Goal: Transaction & Acquisition: Purchase product/service

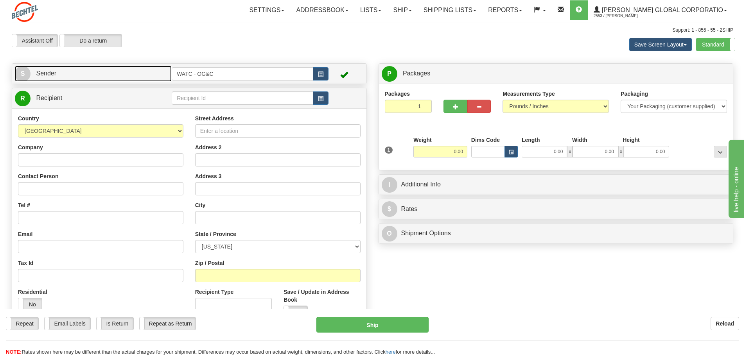
click at [84, 72] on link "S Sender" at bounding box center [93, 74] width 157 height 16
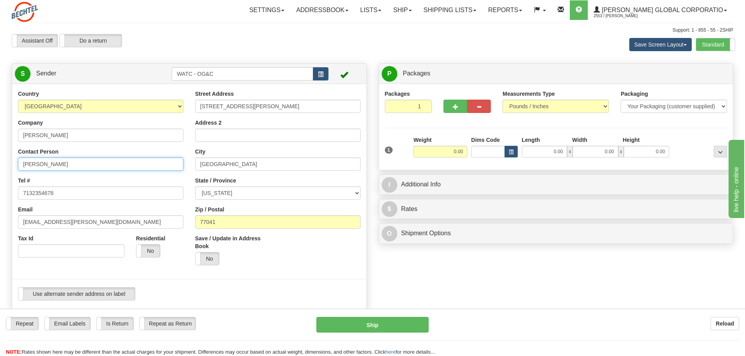
drag, startPoint x: 39, startPoint y: 165, endPoint x: 0, endPoint y: 159, distance: 39.9
click at [0, 159] on div "Toggle navigation Settings Shipping Preferences Fields Preferences New" at bounding box center [372, 302] width 745 height 604
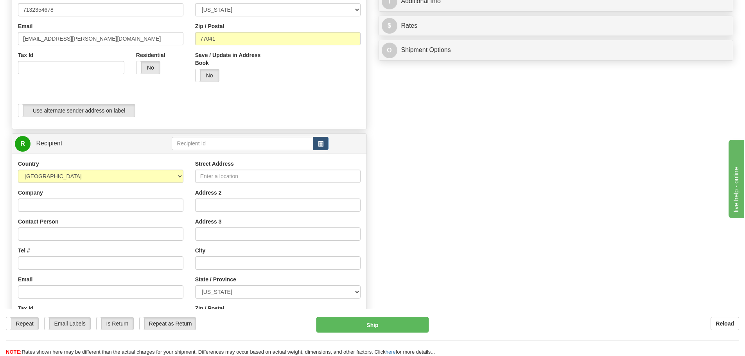
scroll to position [186, 0]
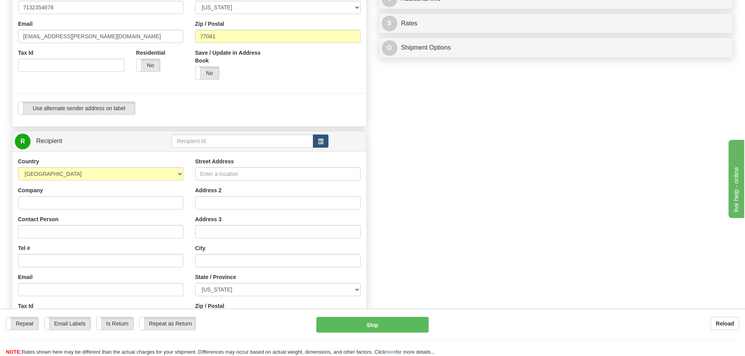
type input "Vicki Cantu"
click at [31, 199] on input "Company" at bounding box center [100, 202] width 165 height 13
type input "[PERSON_NAME]"
click at [29, 230] on input "Contact Person" at bounding box center [100, 231] width 165 height 13
type input "[PERSON_NAME]"
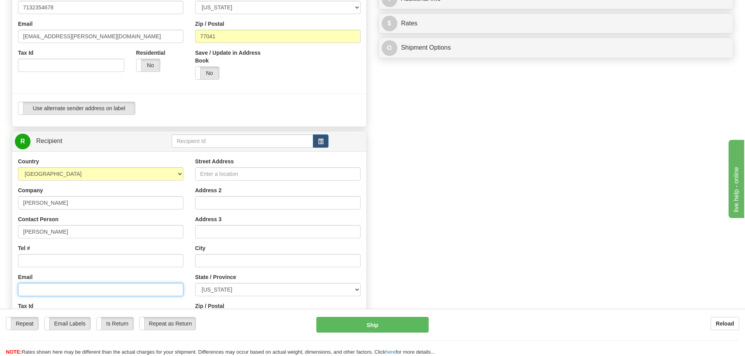
click at [24, 291] on input "Email" at bounding box center [100, 289] width 165 height 13
type input "[EMAIL_ADDRESS][PERSON_NAME][DOMAIN_NAME]"
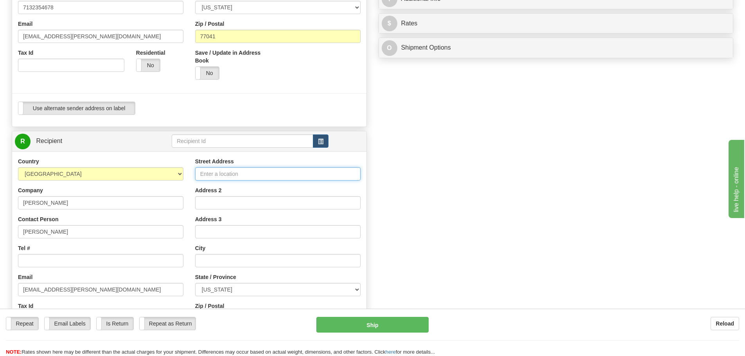
click at [212, 175] on input "Street Address" at bounding box center [277, 173] width 165 height 13
type input "[STREET_ADDRESS][PERSON_NAME]"
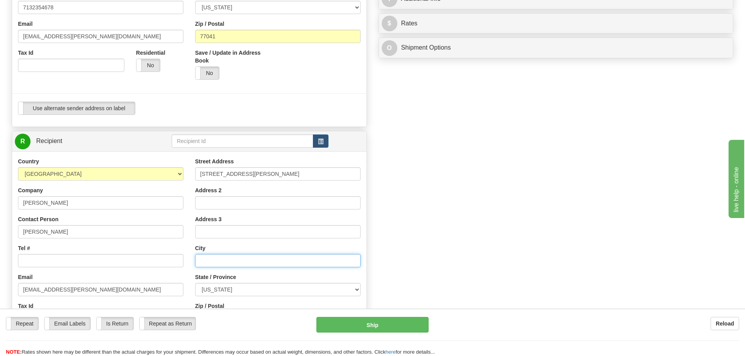
click at [204, 259] on input "text" at bounding box center [277, 260] width 165 height 13
type input "[PERSON_NAME]"
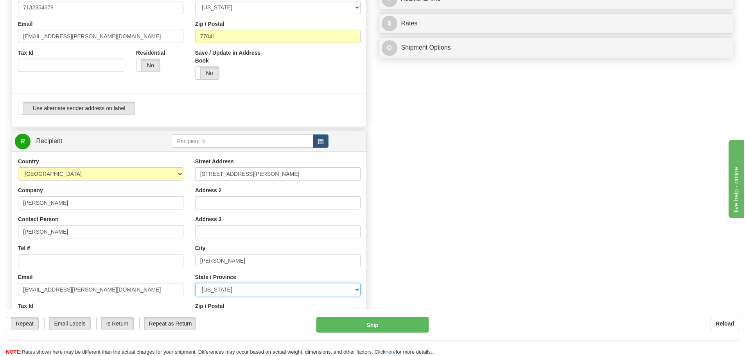
click at [355, 289] on select "[US_STATE] [US_STATE] [US_STATE] [US_STATE] Armed Forces America Armed Forces E…" at bounding box center [277, 289] width 165 height 13
select select "MI"
click at [195, 283] on select "[US_STATE] [US_STATE] [US_STATE] [US_STATE] Armed Forces America Armed Forces E…" at bounding box center [277, 289] width 165 height 13
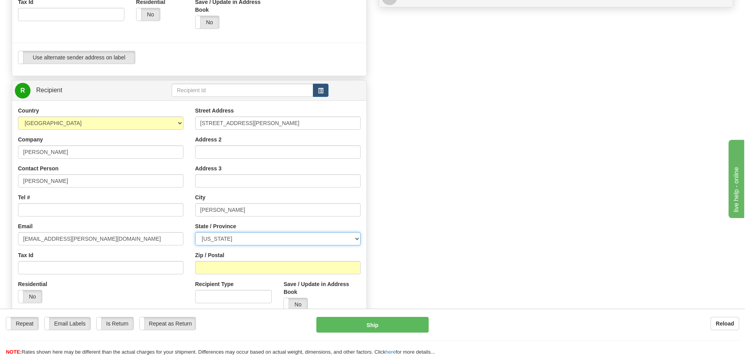
scroll to position [244, 0]
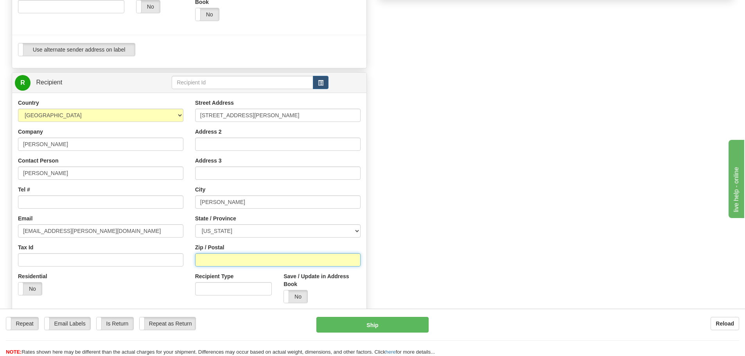
click at [218, 259] on input "Zip / Postal" at bounding box center [277, 259] width 165 height 13
type input "48658"
click at [27, 203] on input "Tel #" at bounding box center [100, 202] width 165 height 13
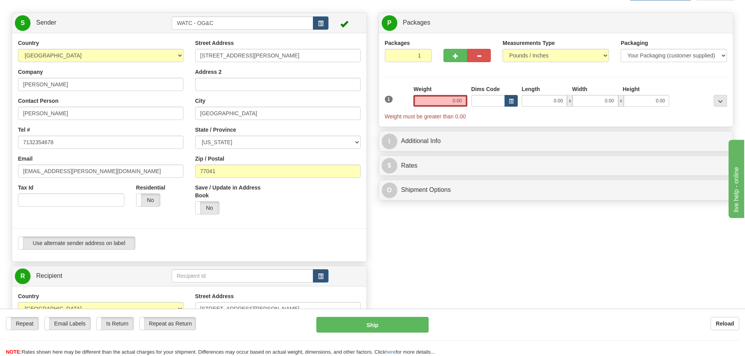
scroll to position [0, 0]
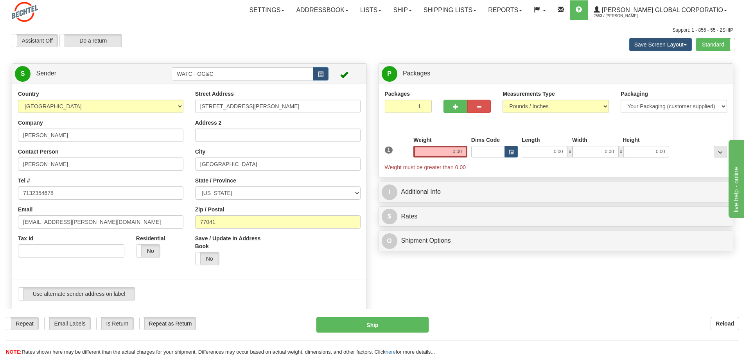
type input "7132352521"
click at [446, 153] on input "0.00" at bounding box center [440, 152] width 54 height 12
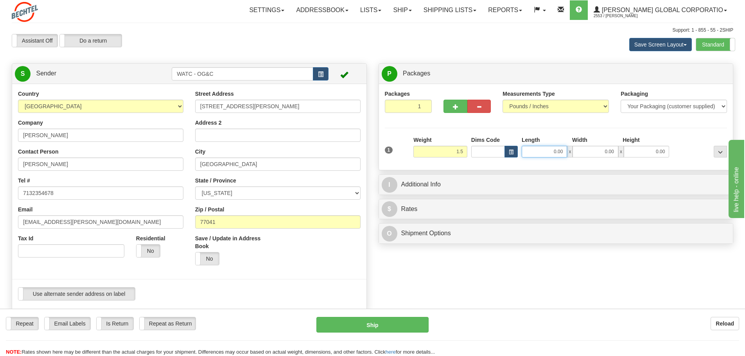
type input "1.50"
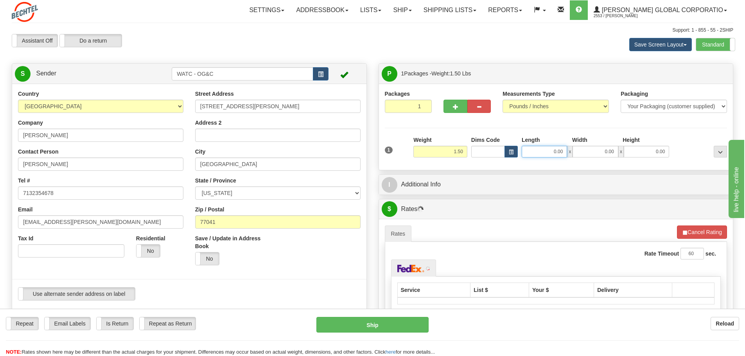
click at [550, 151] on input "0.00" at bounding box center [544, 152] width 45 height 12
type input "6.00"
click at [594, 151] on input "0.00" at bounding box center [594, 152] width 45 height 12
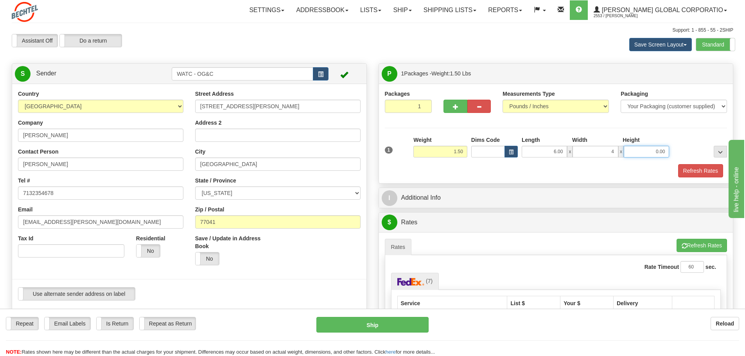
type input "4.00"
click at [642, 151] on input "0.00" at bounding box center [646, 152] width 45 height 12
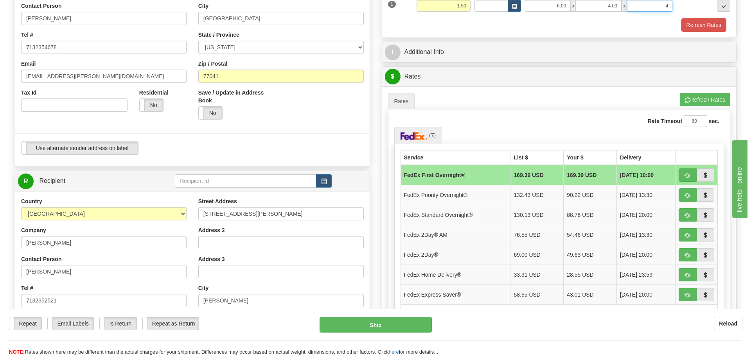
scroll to position [166, 0]
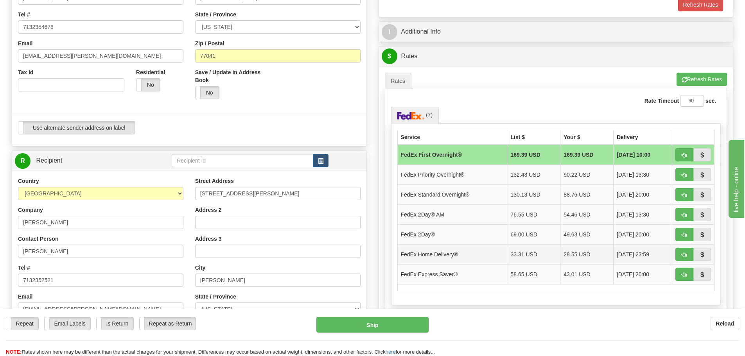
type input "4.00"
click at [567, 253] on td "28.55 USD" at bounding box center [586, 254] width 53 height 20
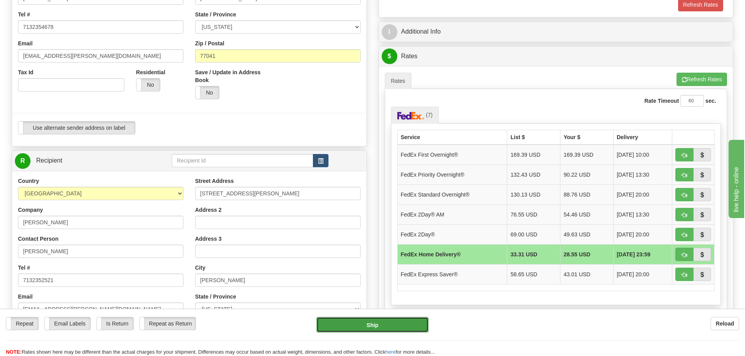
click at [370, 324] on button "Ship" at bounding box center [372, 325] width 112 height 16
type input "90"
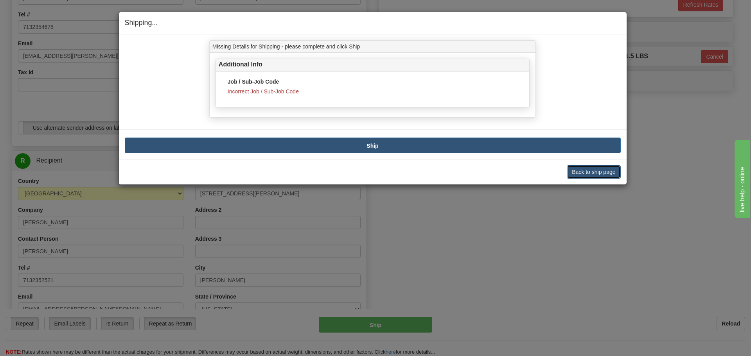
click at [594, 169] on button "Back to ship page" at bounding box center [594, 171] width 54 height 13
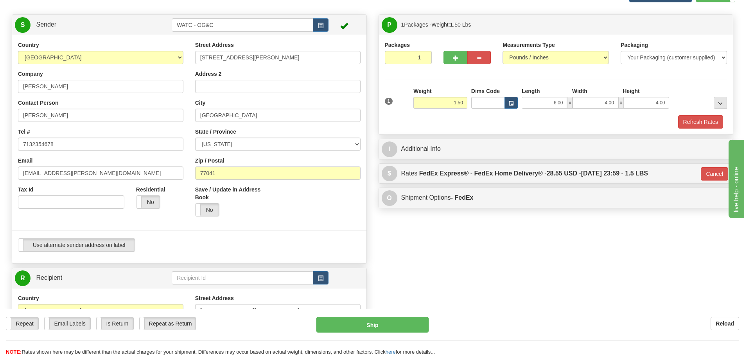
scroll to position [0, 0]
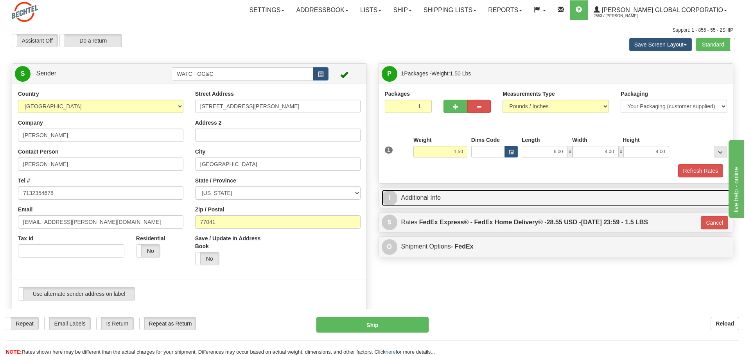
click at [425, 197] on link "I Additional Info" at bounding box center [556, 198] width 349 height 16
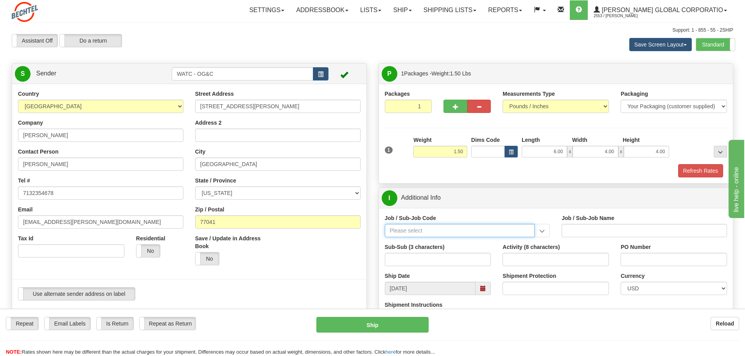
click at [401, 228] on input "Job / Sub-Job Code" at bounding box center [460, 230] width 150 height 13
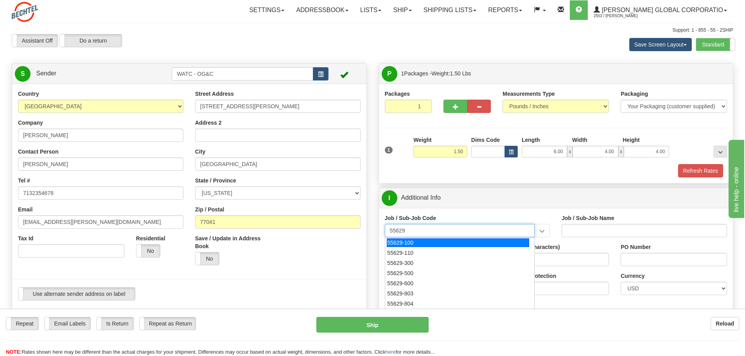
click at [401, 242] on div "55629-100" at bounding box center [458, 243] width 142 height 9
type input "55629-100"
type input "CORPORATE WELDING SERVICES - [GEOGRAPHIC_DATA] WELDING GROU"
type input "55629-100"
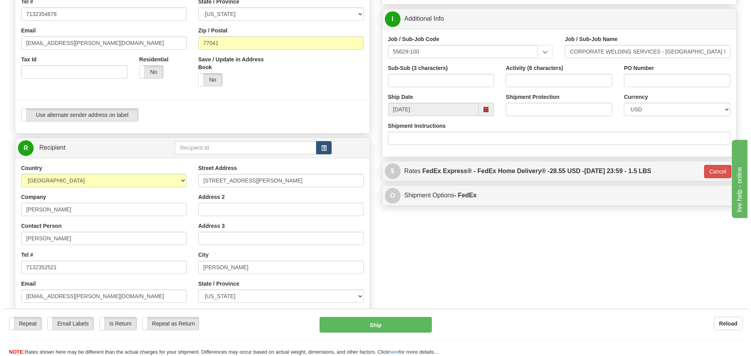
scroll to position [205, 0]
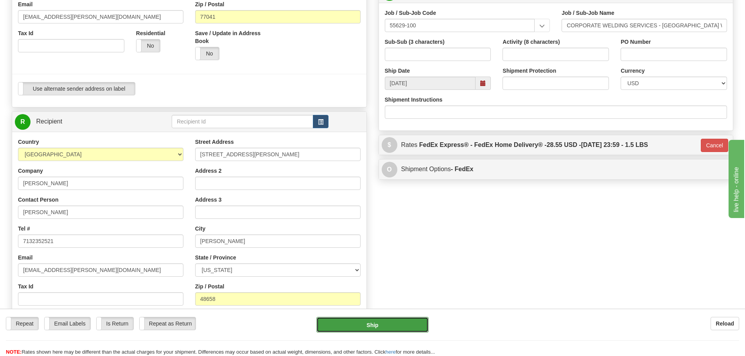
click at [373, 325] on button "Ship" at bounding box center [372, 325] width 112 height 16
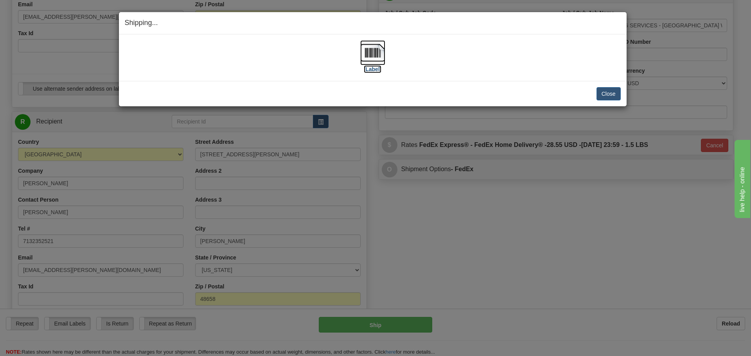
click at [375, 49] on img at bounding box center [372, 52] width 25 height 25
click at [605, 94] on button "Close" at bounding box center [608, 93] width 24 height 13
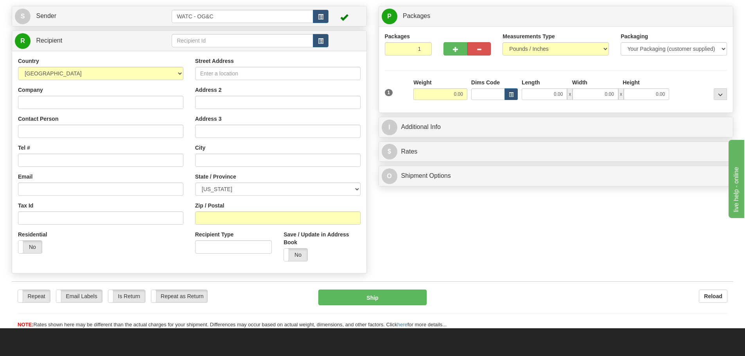
scroll to position [68, 0]
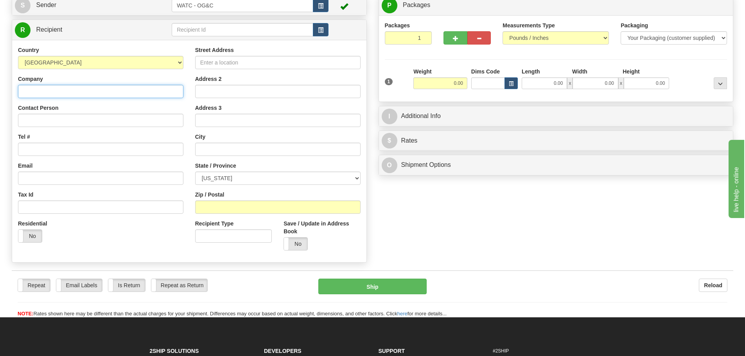
click at [66, 93] on input "Company" at bounding box center [100, 91] width 165 height 13
type input "[PERSON_NAME]"
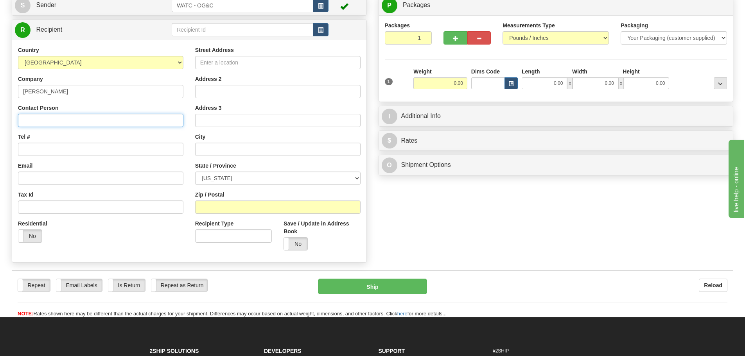
type input "[PERSON_NAME]"
type input "[EMAIL_ADDRESS][PERSON_NAME][DOMAIN_NAME]"
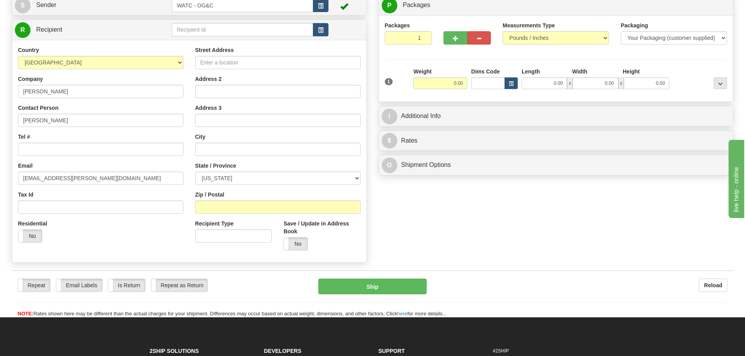
type input "[STREET_ADDRESS][PERSON_NAME]"
type input "[PERSON_NAME]"
select select "MI"
type input "48658"
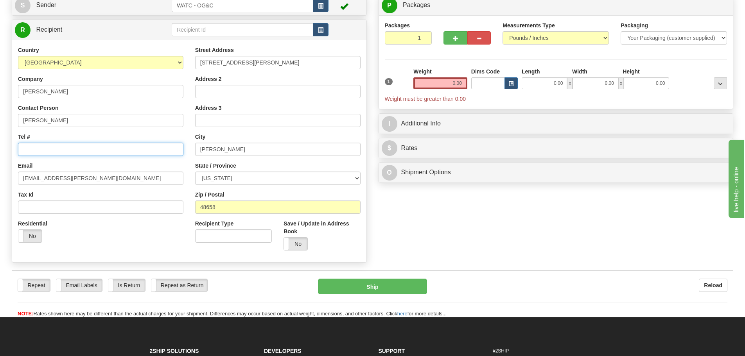
click at [51, 150] on input "Tel #" at bounding box center [100, 149] width 165 height 13
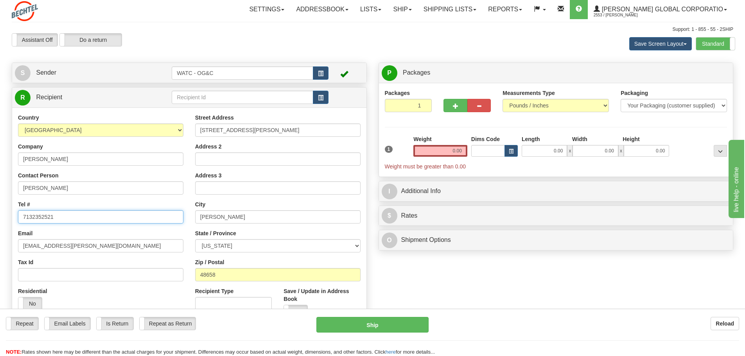
scroll to position [0, 0]
type input "7132352521"
click at [446, 154] on input "0.00" at bounding box center [440, 152] width 54 height 12
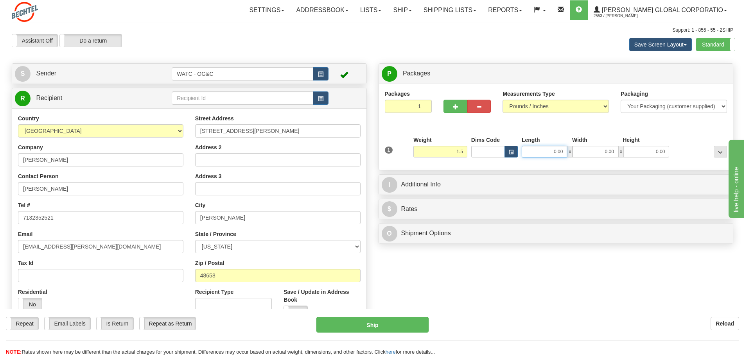
type input "1.50"
click at [545, 148] on input "0.00" at bounding box center [544, 152] width 45 height 12
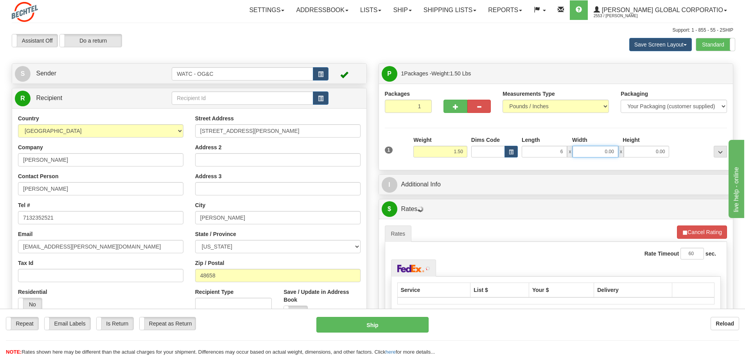
type input "6.00"
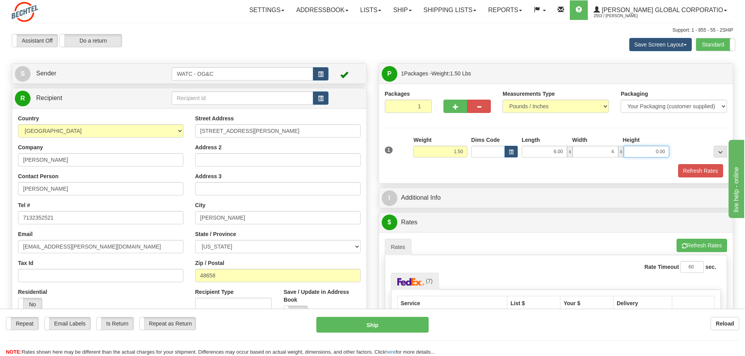
type input "4.00"
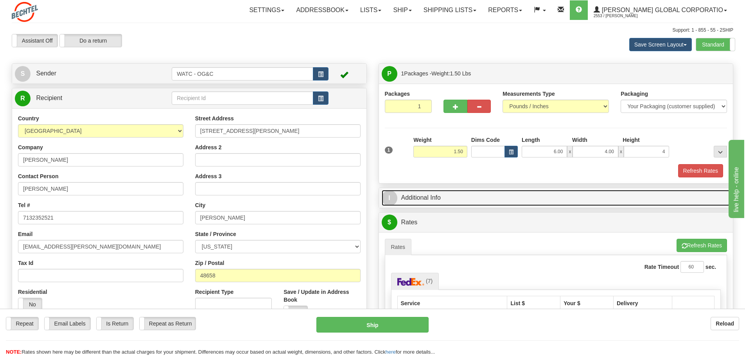
type input "4.00"
click at [396, 196] on span "I" at bounding box center [390, 198] width 16 height 16
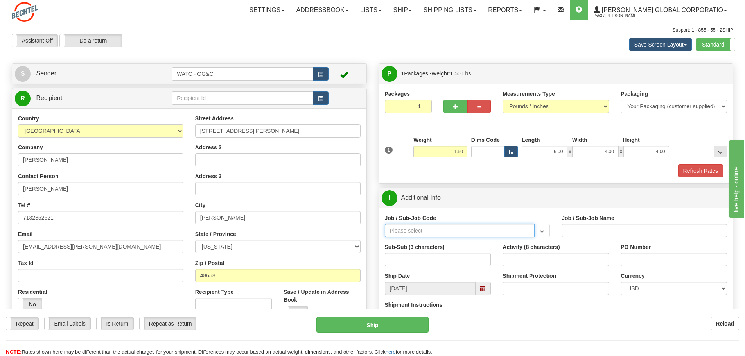
click at [400, 229] on input "Job / Sub-Job Code" at bounding box center [460, 230] width 150 height 13
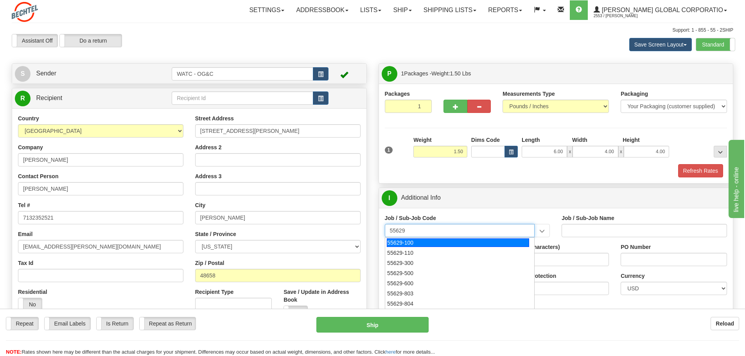
click at [407, 242] on div "55629-100" at bounding box center [458, 243] width 142 height 9
type input "55629-100"
type input "CORPORATE WELDING SERVICES - [GEOGRAPHIC_DATA] WELDING GROU"
type input "55629-100"
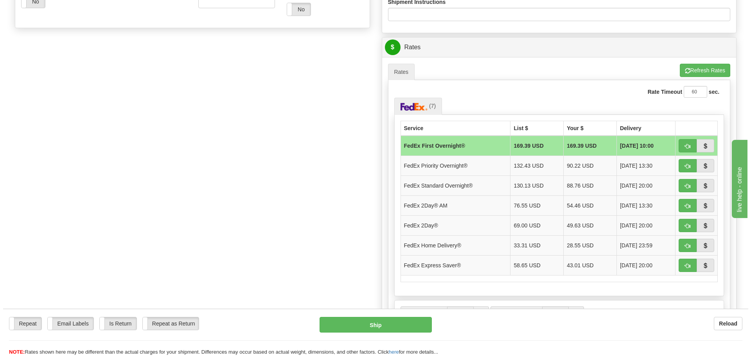
scroll to position [313, 0]
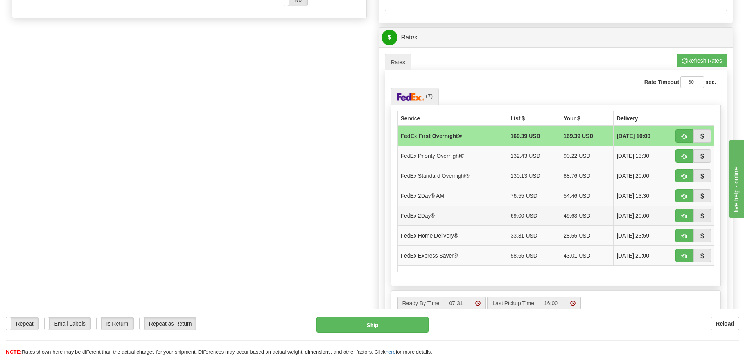
click at [470, 214] on td "FedEx 2Day®" at bounding box center [452, 216] width 110 height 20
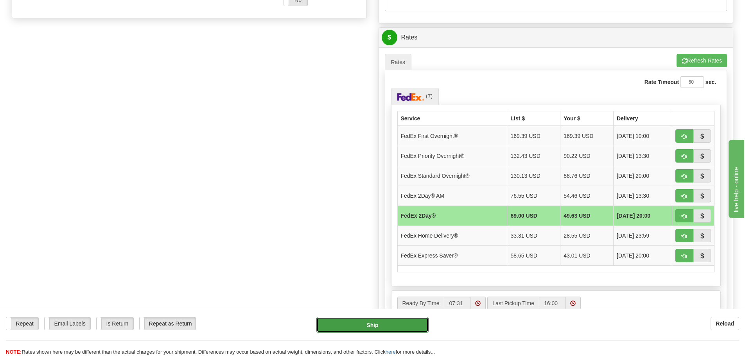
click at [374, 317] on button "Ship" at bounding box center [372, 325] width 112 height 16
type input "03"
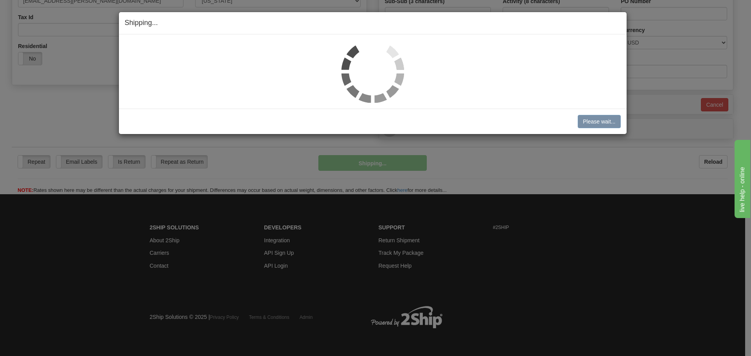
scroll to position [246, 0]
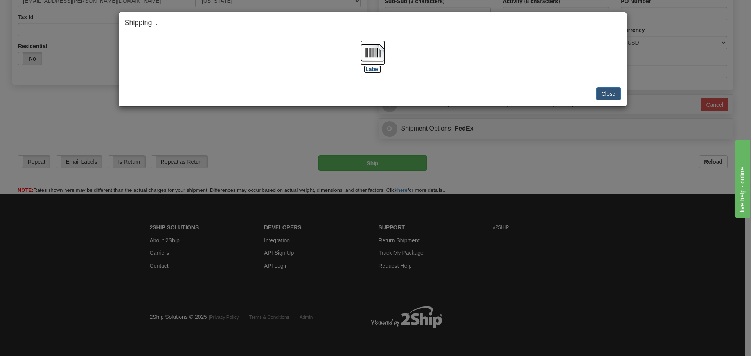
click at [377, 53] on img at bounding box center [372, 52] width 25 height 25
